Goal: Information Seeking & Learning: Find specific fact

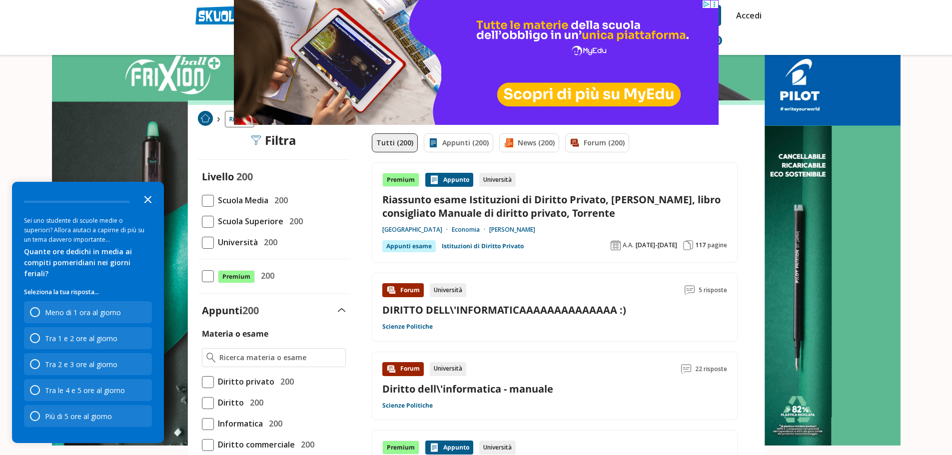
click at [147, 209] on icon "Close the survey" at bounding box center [148, 199] width 20 height 20
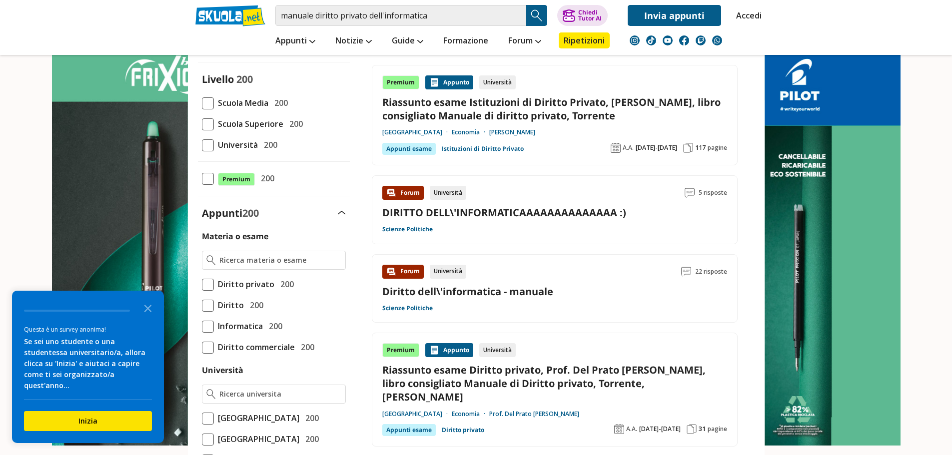
scroll to position [100, 0]
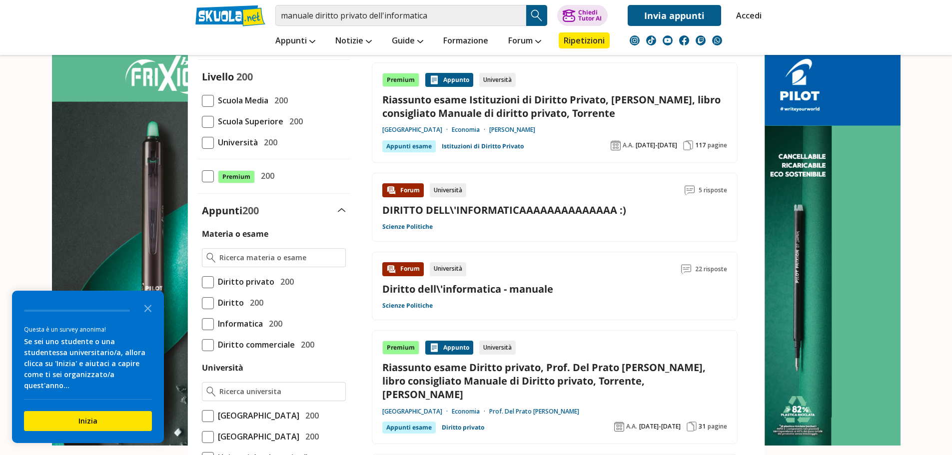
click at [522, 211] on link "DIRITTO DELL\'INFORMATICAAAAAAAAAAAAAA :)" at bounding box center [504, 209] width 244 height 13
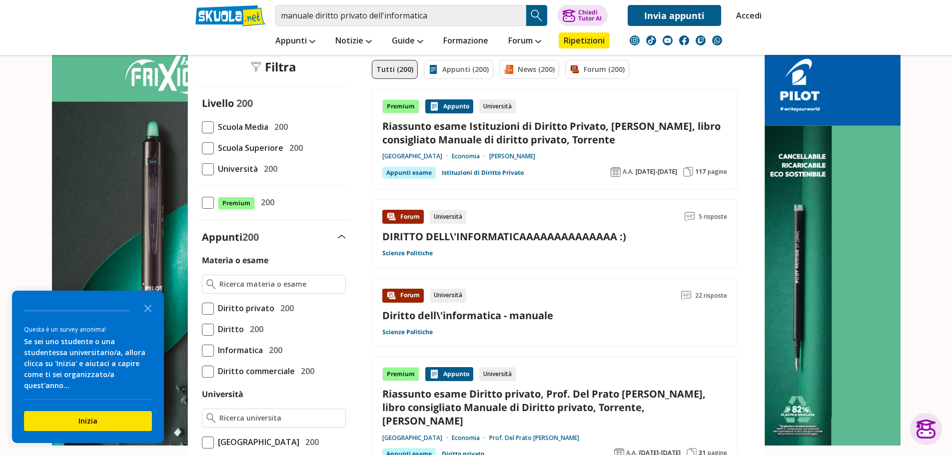
scroll to position [50, 0]
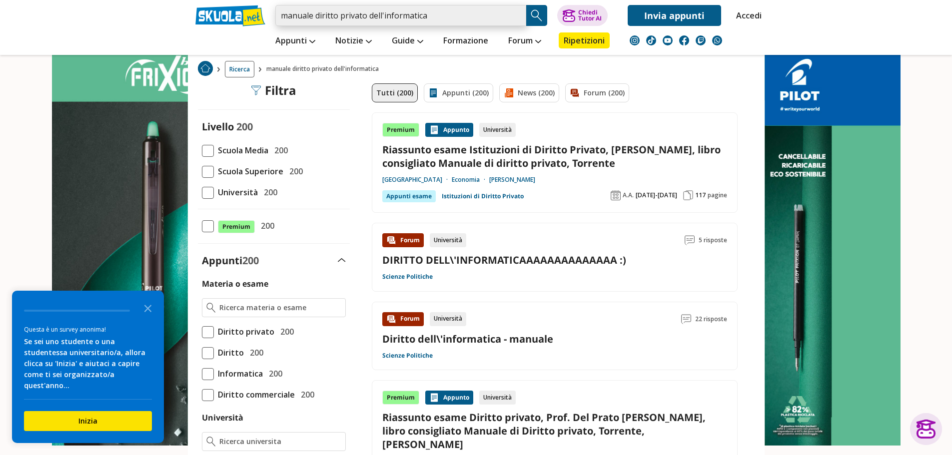
click at [474, 20] on input "manuale diritto privato dell'informatica" at bounding box center [400, 15] width 251 height 21
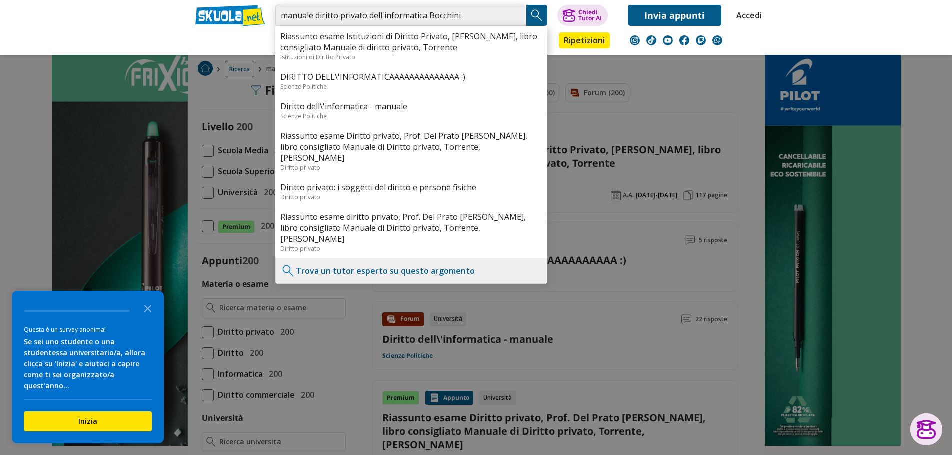
type input "manuale diritto privato dell'informatica Bocchini"
click at [537, 15] on img "Search Button" at bounding box center [536, 15] width 15 height 15
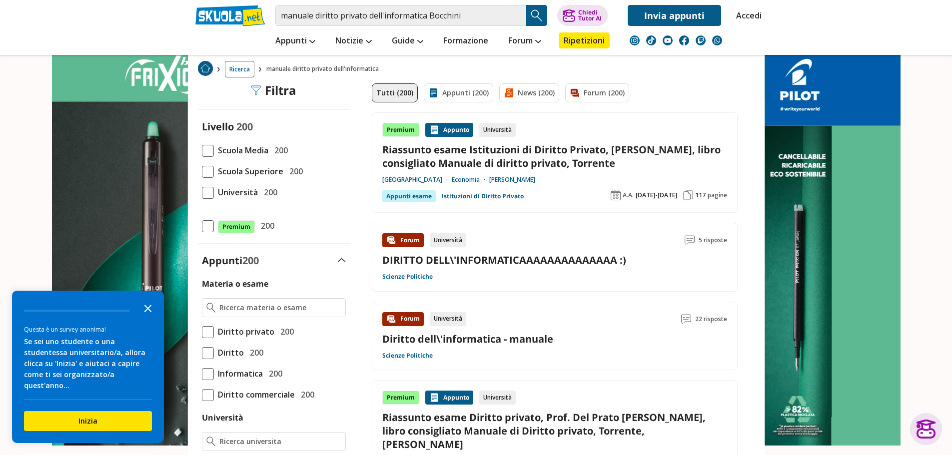
click at [151, 318] on icon "Close the survey" at bounding box center [148, 308] width 20 height 20
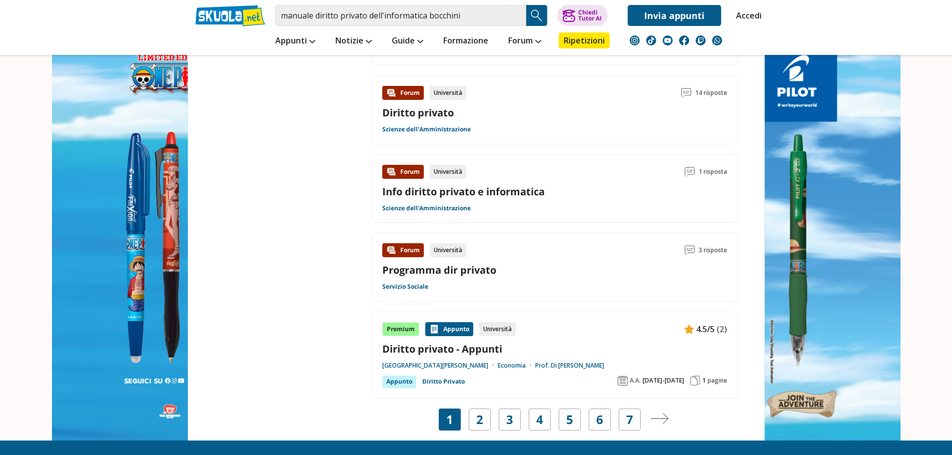
scroll to position [1649, 0]
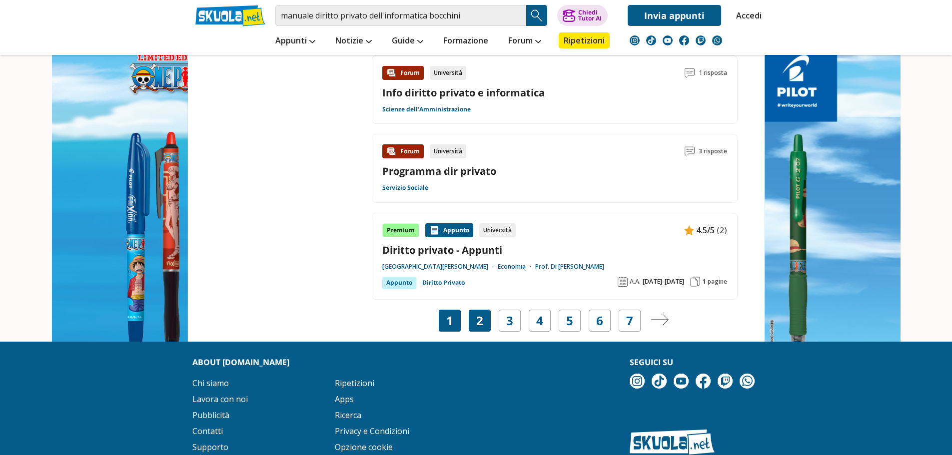
click at [487, 310] on div "2" at bounding box center [480, 321] width 22 height 22
